Goal: Entertainment & Leisure: Browse casually

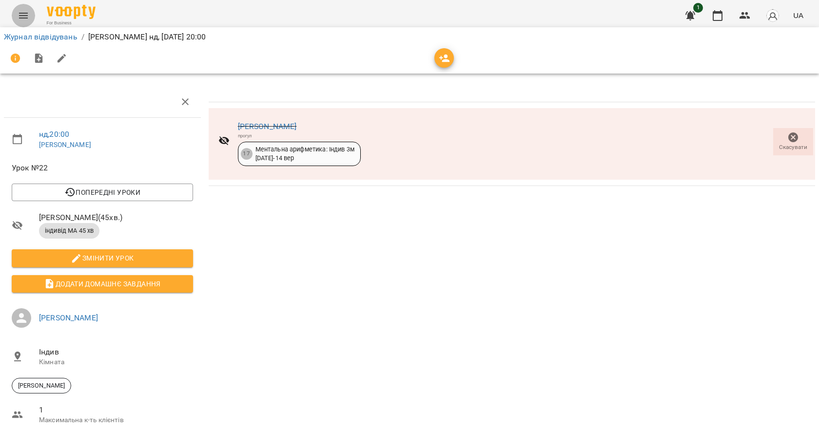
click at [29, 18] on icon "Menu" at bounding box center [24, 16] width 12 height 12
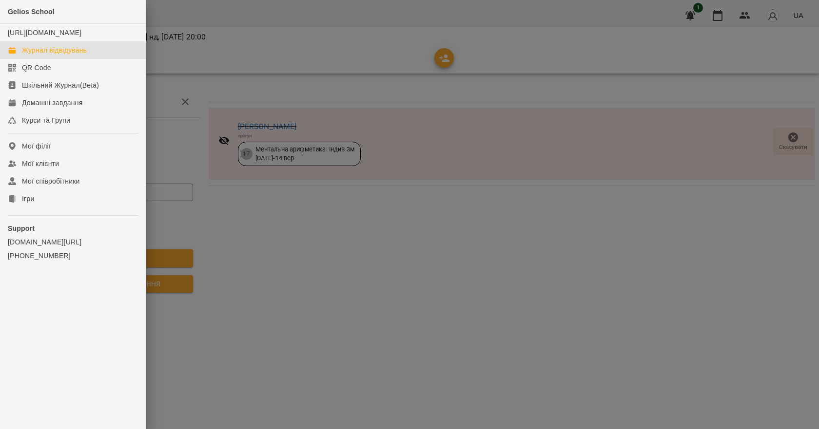
click at [79, 55] on div "Журнал відвідувань" at bounding box center [54, 50] width 65 height 10
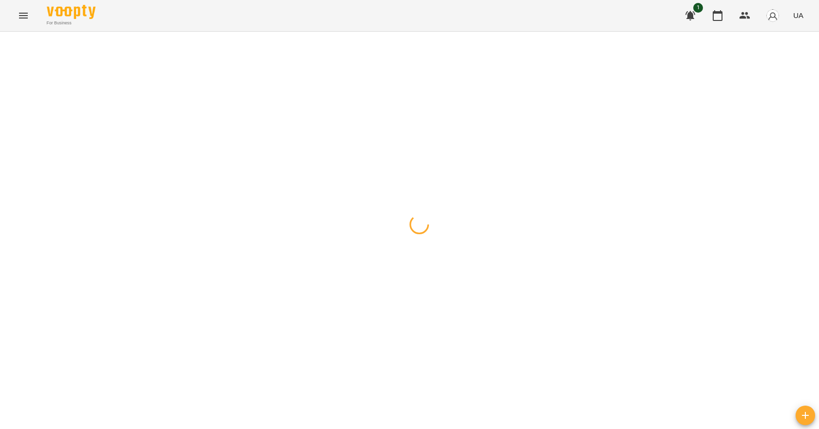
click at [19, 14] on icon "Menu" at bounding box center [24, 16] width 12 height 12
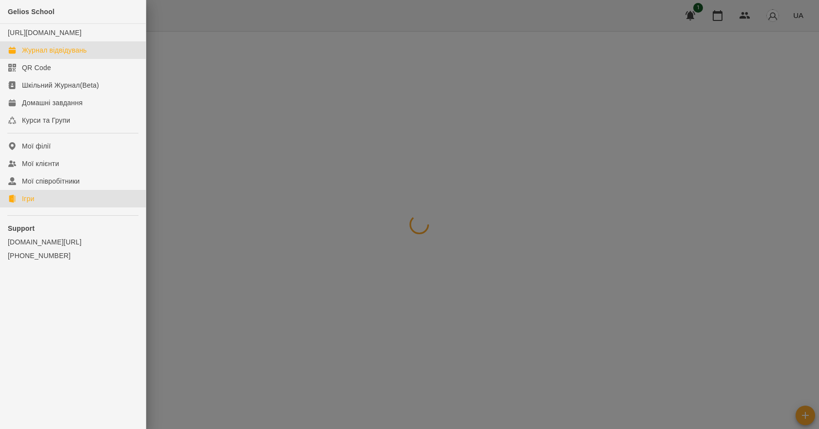
click at [47, 208] on link "Ігри" at bounding box center [73, 199] width 146 height 18
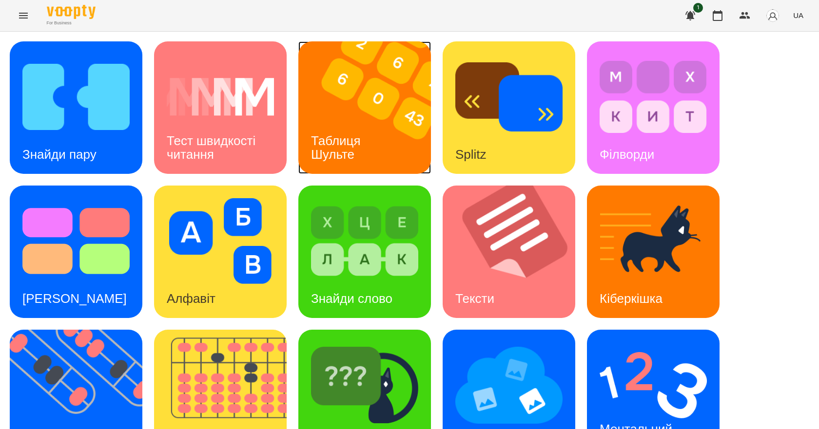
click at [355, 149] on div "Таблиця Шульте" at bounding box center [337, 148] width 78 height 52
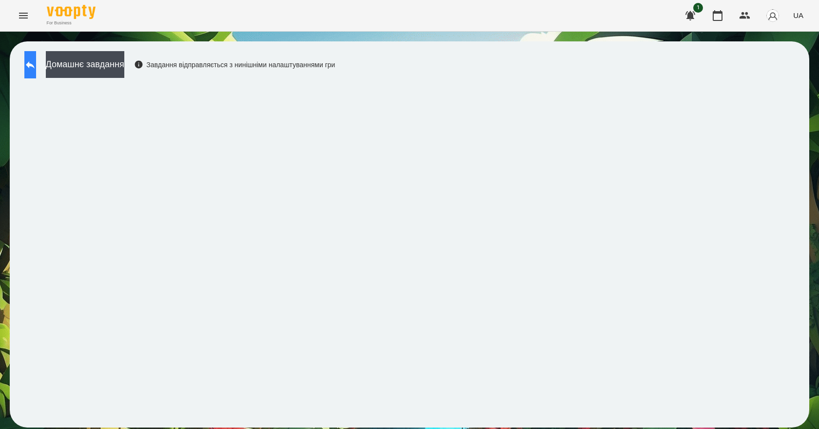
click at [33, 69] on button at bounding box center [30, 64] width 12 height 27
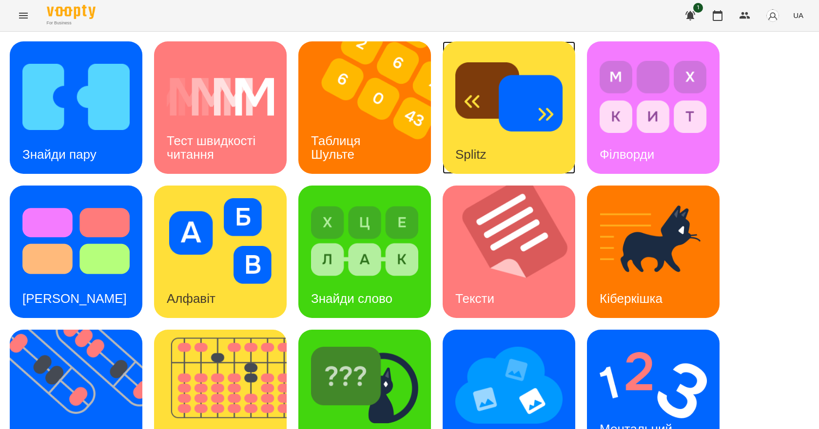
click at [535, 118] on img at bounding box center [508, 97] width 107 height 86
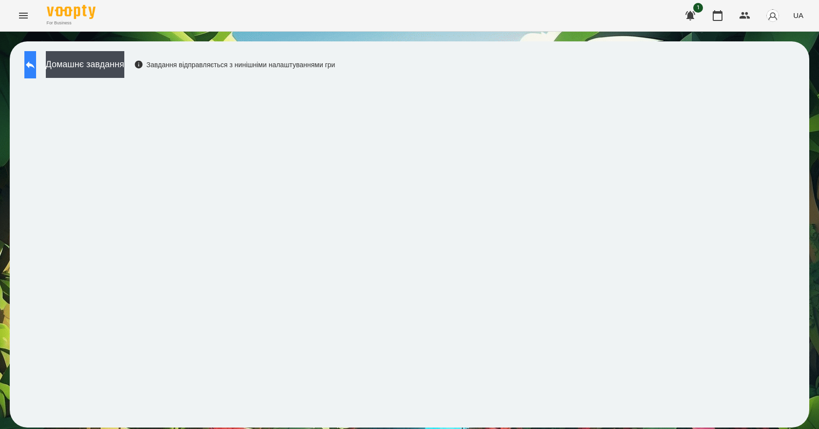
click at [36, 65] on icon at bounding box center [30, 65] width 12 height 12
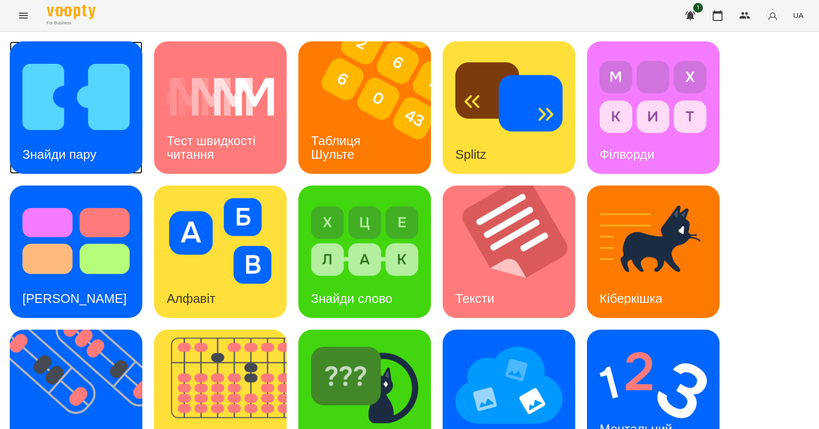
click at [60, 150] on h3 "Знайди пару" at bounding box center [59, 154] width 74 height 15
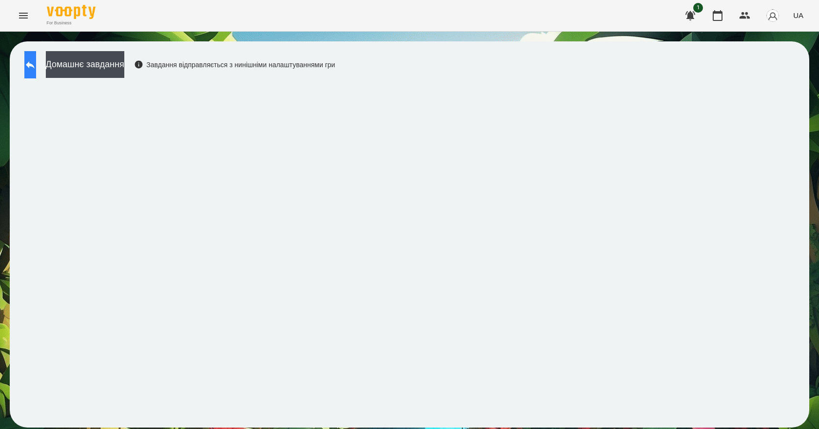
click at [36, 75] on button at bounding box center [30, 64] width 12 height 27
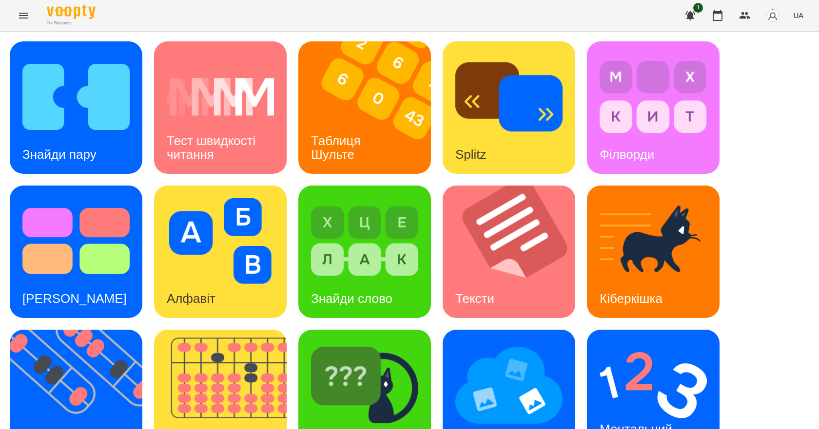
scroll to position [187, 0]
click at [615, 422] on h3 "Ментальний рахунок" at bounding box center [637, 436] width 76 height 28
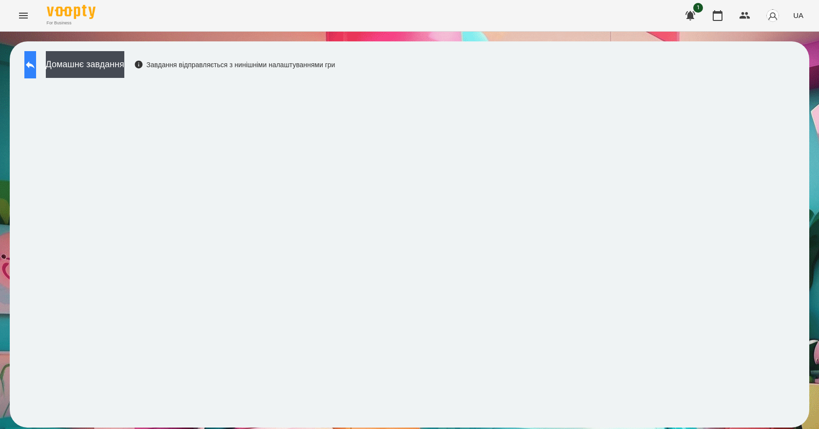
click at [36, 64] on icon at bounding box center [30, 65] width 12 height 12
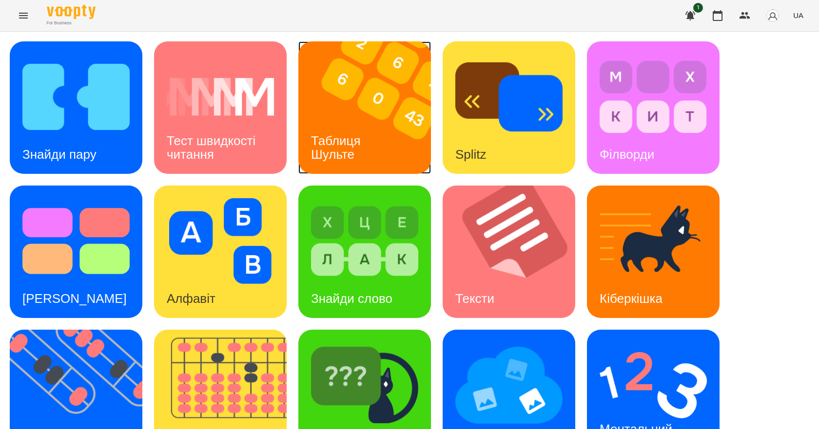
click at [369, 122] on div "Таблиця Шульте" at bounding box center [337, 148] width 78 height 52
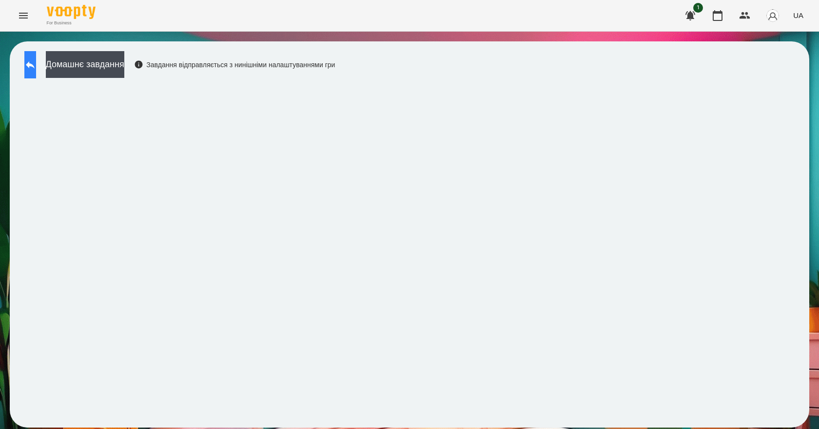
click at [36, 68] on icon at bounding box center [30, 65] width 12 height 12
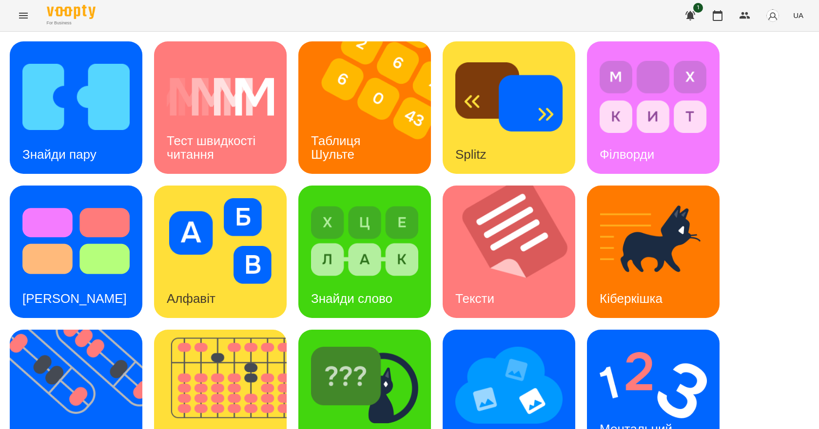
scroll to position [146, 0]
click at [248, 330] on img at bounding box center [226, 396] width 145 height 133
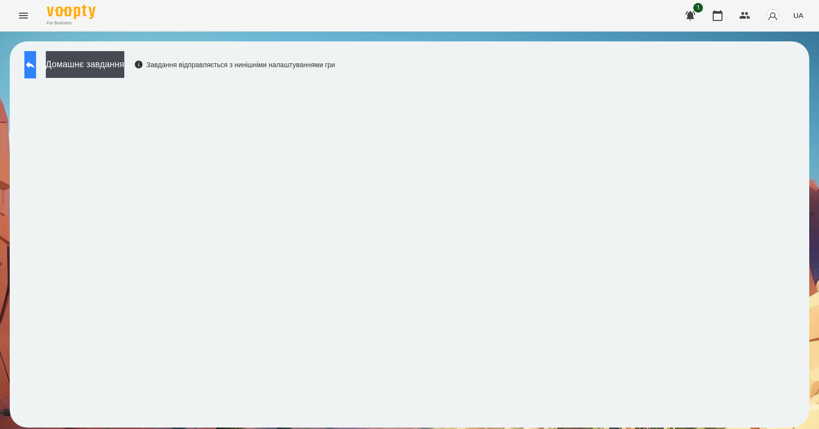
click at [36, 68] on icon at bounding box center [30, 65] width 12 height 12
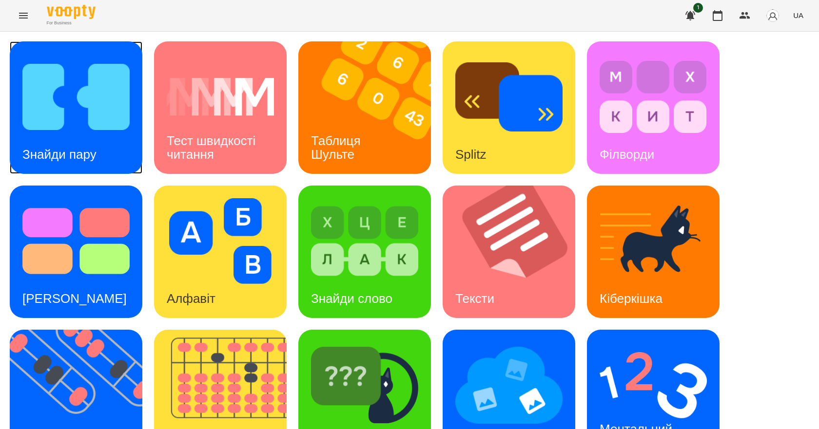
click at [69, 113] on img at bounding box center [75, 97] width 107 height 86
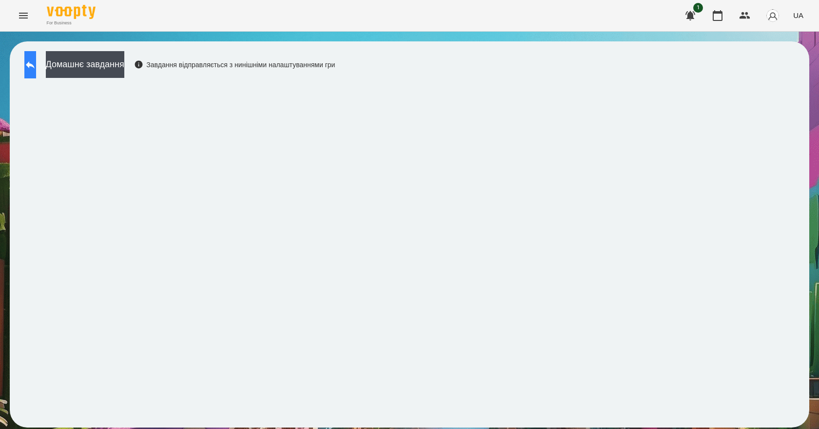
click at [30, 68] on button at bounding box center [30, 64] width 12 height 27
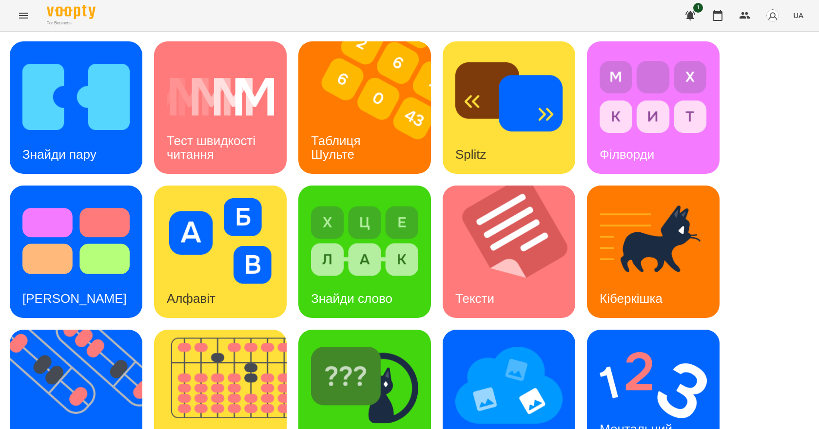
scroll to position [187, 0]
click at [653, 343] on img at bounding box center [652, 386] width 107 height 86
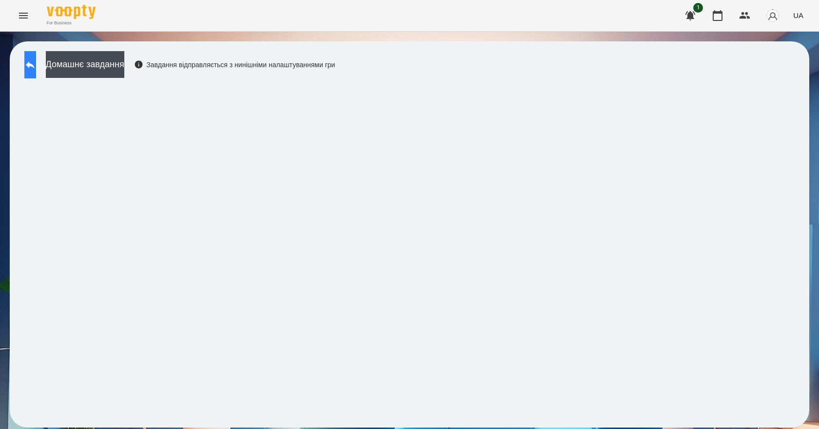
click at [36, 65] on icon at bounding box center [30, 65] width 12 height 12
